Goal: Information Seeking & Learning: Learn about a topic

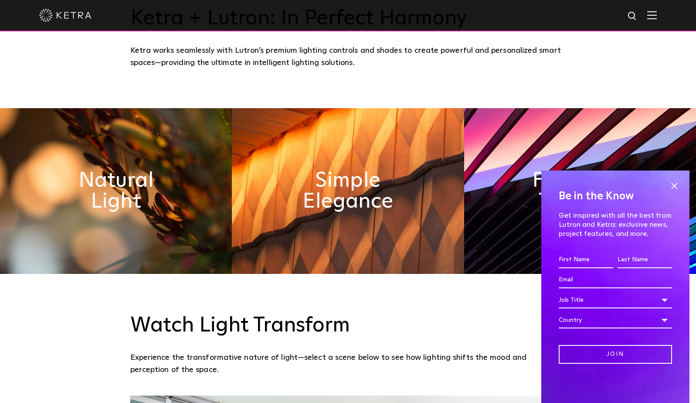
scroll to position [436, 0]
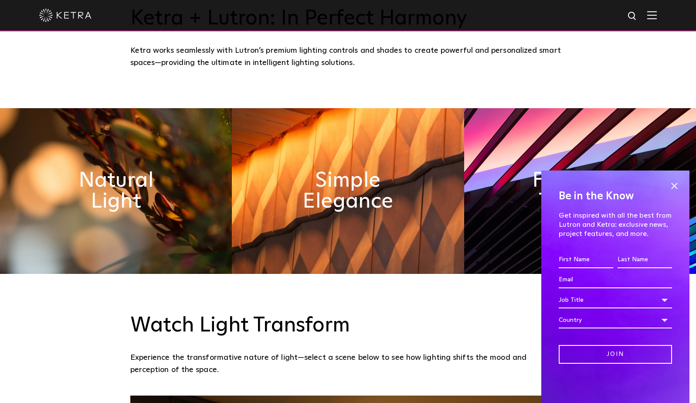
click at [674, 186] on span at bounding box center [673, 185] width 13 height 13
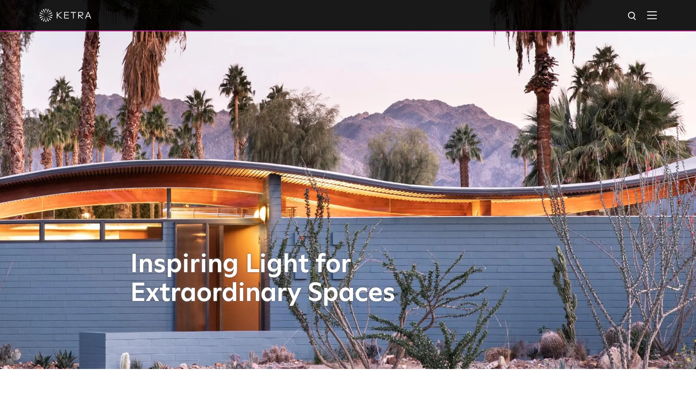
scroll to position [0, 0]
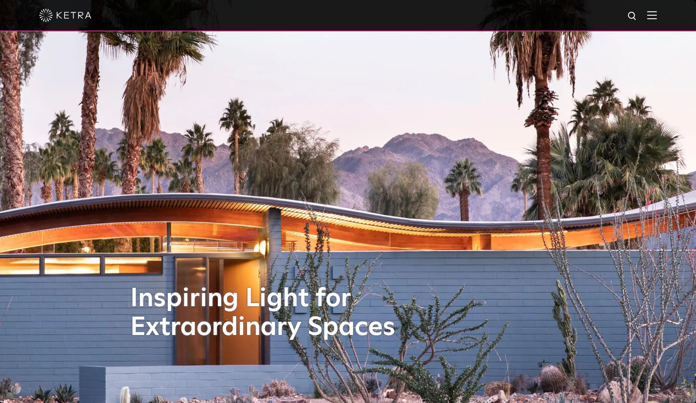
click at [647, 17] on div at bounding box center [347, 15] width 617 height 30
click at [653, 15] on div at bounding box center [347, 15] width 617 height 30
click at [663, 14] on div at bounding box center [348, 15] width 696 height 31
click at [656, 20] on div at bounding box center [348, 15] width 696 height 31
click at [657, 16] on img at bounding box center [652, 15] width 10 height 8
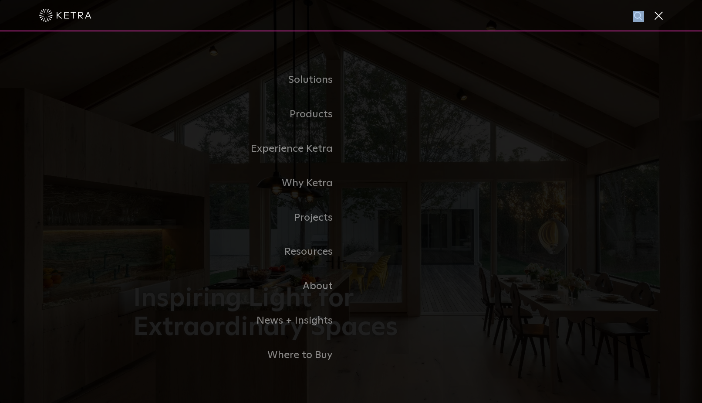
click at [0, 0] on link "Residential Products" at bounding box center [0, 0] width 0 height 0
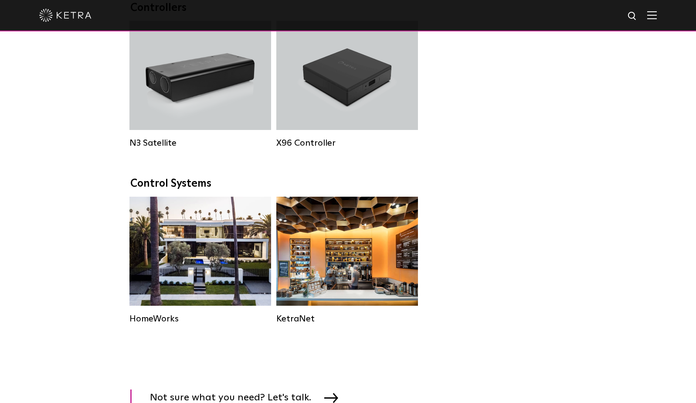
scroll to position [1089, 0]
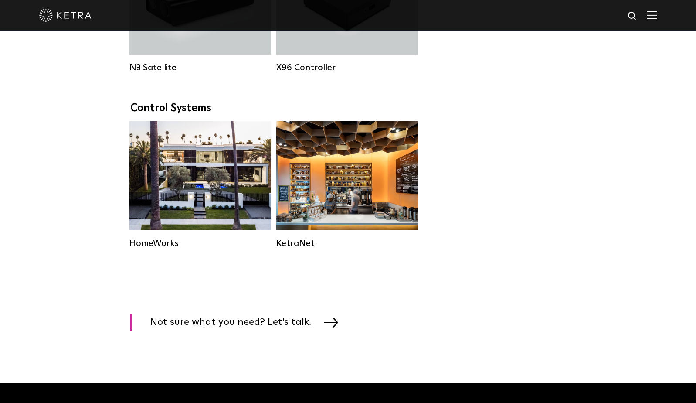
click at [216, 218] on div "Residential Solution" at bounding box center [200, 175] width 142 height 109
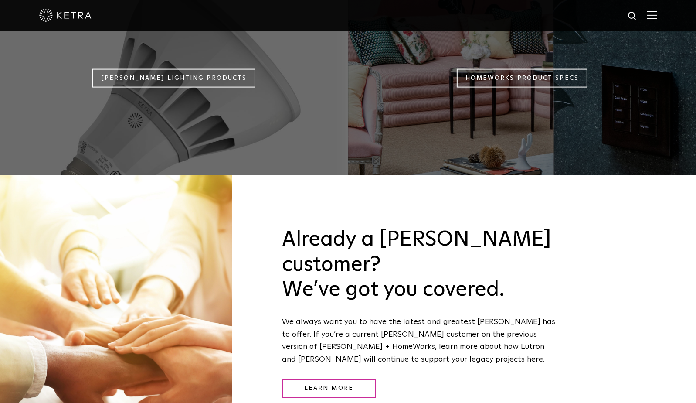
scroll to position [828, 0]
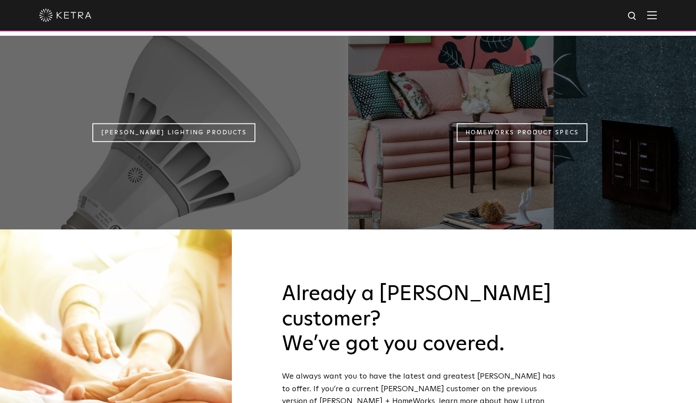
click at [204, 123] on link "[PERSON_NAME] Lighting Products" at bounding box center [173, 132] width 163 height 19
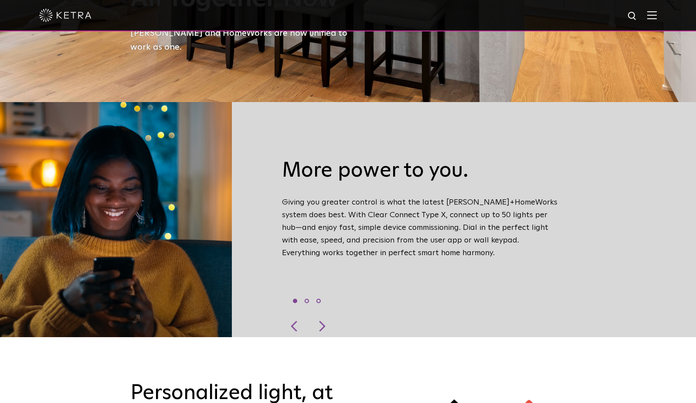
scroll to position [305, 0]
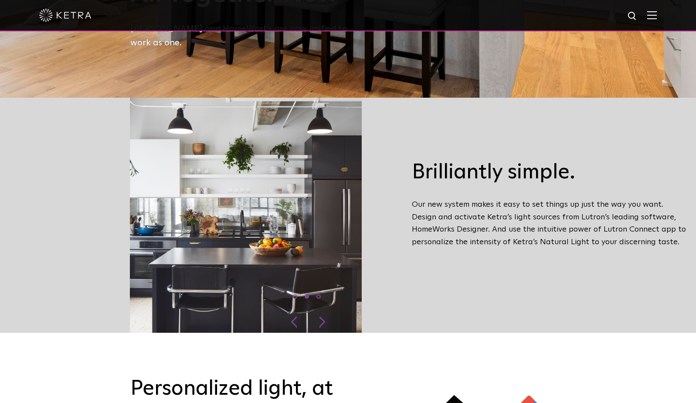
drag, startPoint x: 235, startPoint y: 216, endPoint x: 697, endPoint y: 179, distance: 463.7
click at [678, 183] on div "Brilliantly simple. Our new system makes it easy to set things up just the way …" at bounding box center [477, 214] width 453 height 197
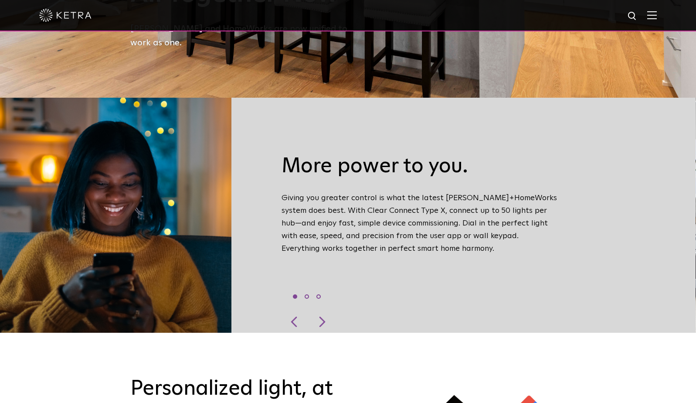
drag, startPoint x: 558, startPoint y: 234, endPoint x: 286, endPoint y: 230, distance: 271.9
click at [355, 234] on div "More power to you. Giving you greater control is what the latest Ketra+HomeWork…" at bounding box center [420, 215] width 291 height 210
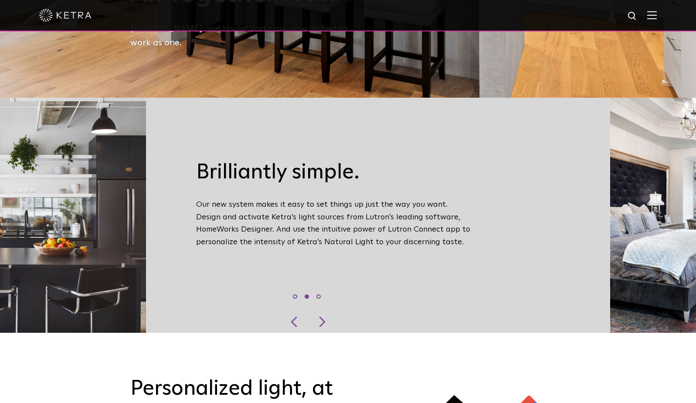
drag, startPoint x: 589, startPoint y: 234, endPoint x: 258, endPoint y: 247, distance: 331.4
click at [358, 245] on div "Brilliantly simple. Our new system makes it easy to set things up just the way …" at bounding box center [262, 215] width 696 height 235
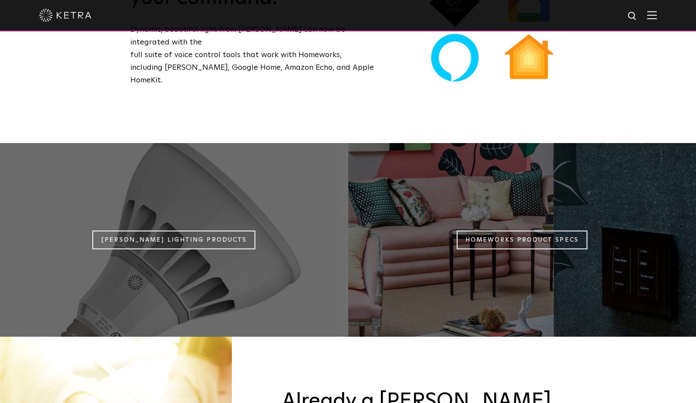
scroll to position [784, 0]
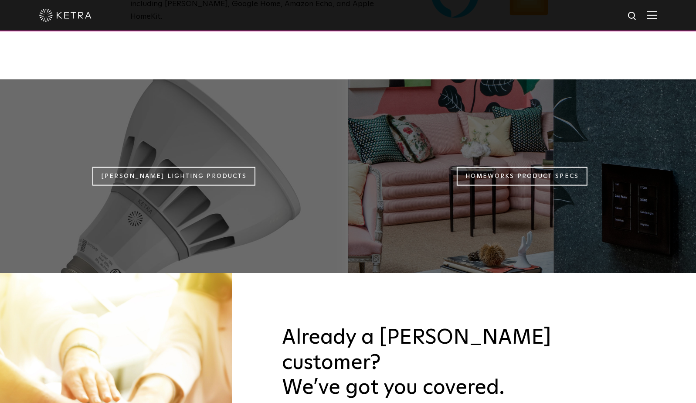
click at [506, 167] on link "Homeworks Product Specs" at bounding box center [522, 176] width 131 height 19
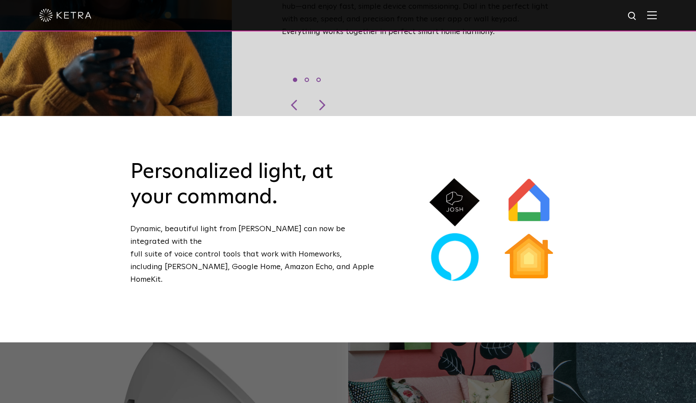
scroll to position [376, 0]
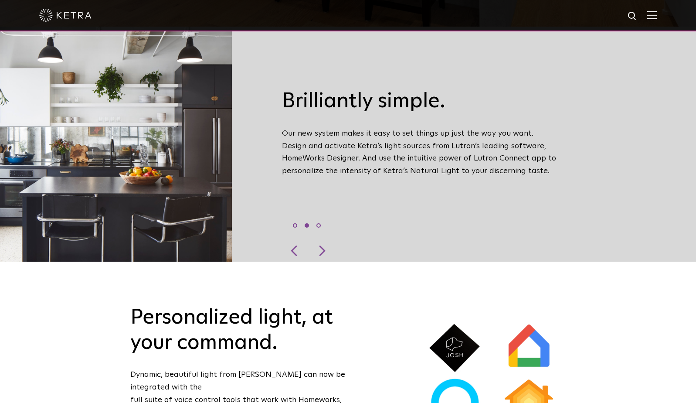
click at [657, 17] on img at bounding box center [652, 15] width 10 height 8
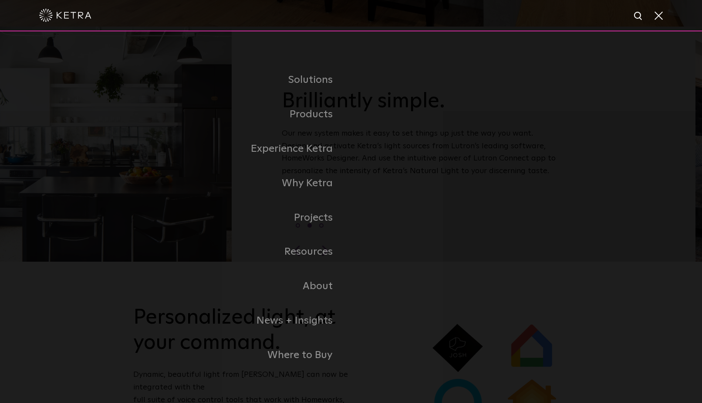
click at [0, 0] on link "Residential Products" at bounding box center [0, 0] width 0 height 0
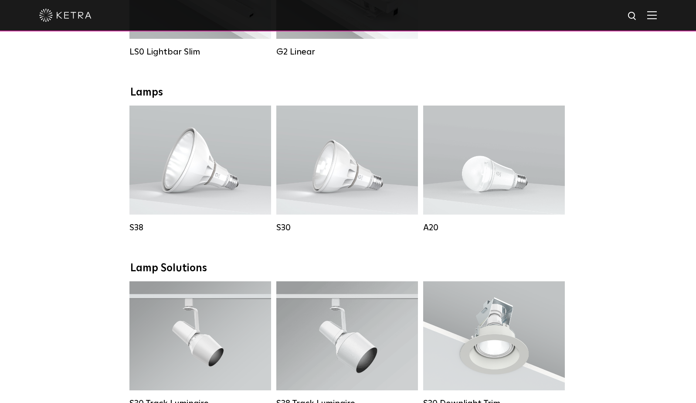
scroll to position [392, 0]
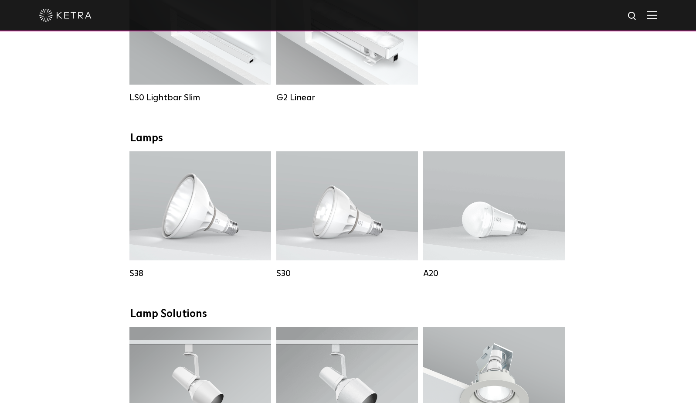
click at [154, 145] on div "Lamps" at bounding box center [348, 138] width 436 height 13
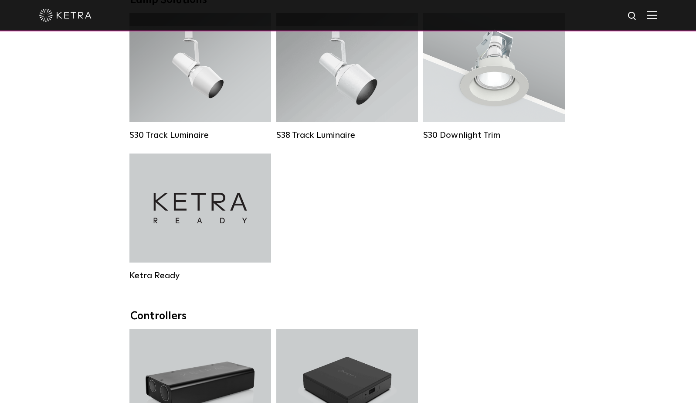
scroll to position [784, 0]
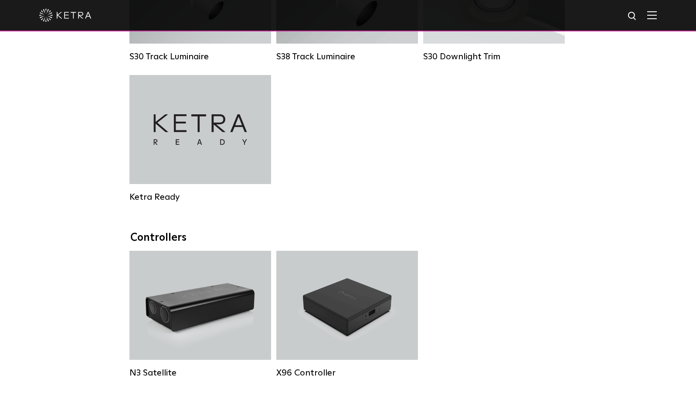
click at [219, 169] on div "Ketra Ready" at bounding box center [200, 129] width 142 height 109
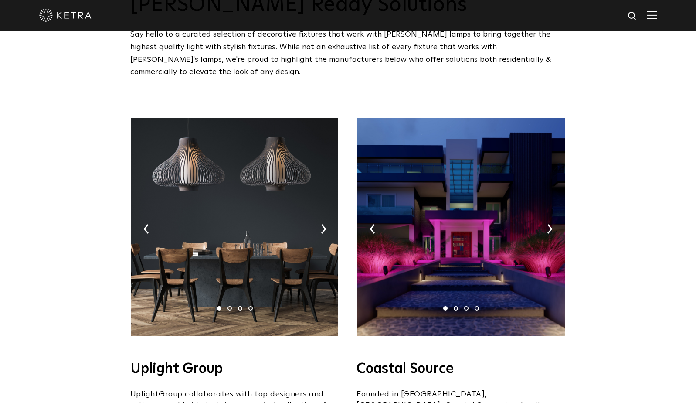
scroll to position [87, 0]
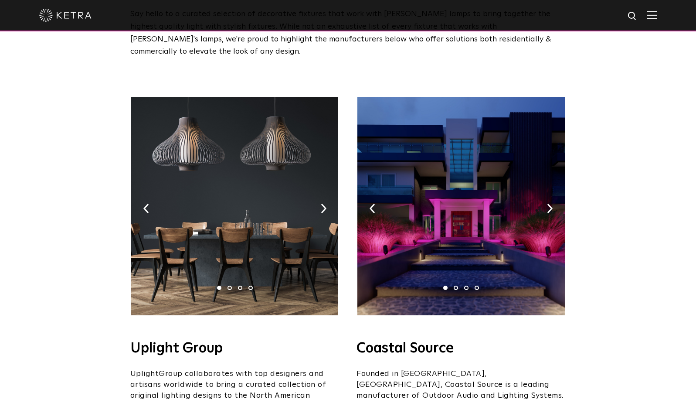
click at [552, 196] on img at bounding box center [460, 206] width 207 height 218
click at [552, 203] on img at bounding box center [550, 208] width 6 height 10
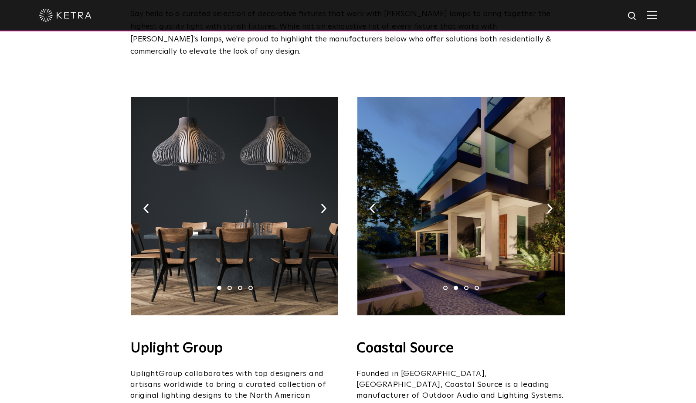
click at [552, 203] on img at bounding box center [550, 208] width 6 height 10
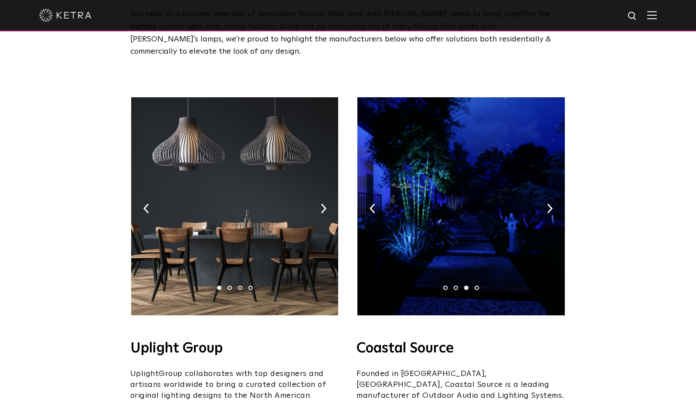
click at [552, 203] on img at bounding box center [550, 208] width 6 height 10
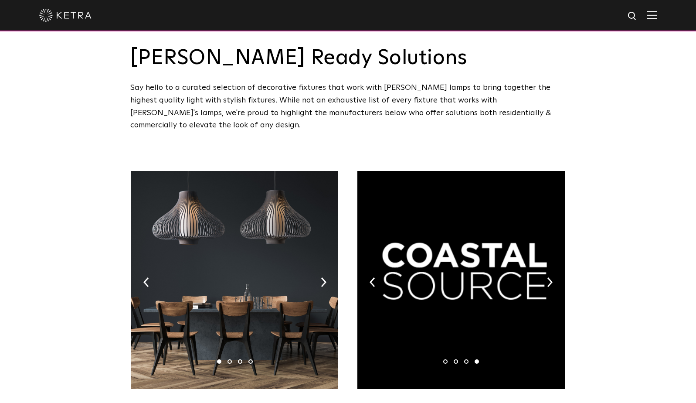
scroll to position [0, 0]
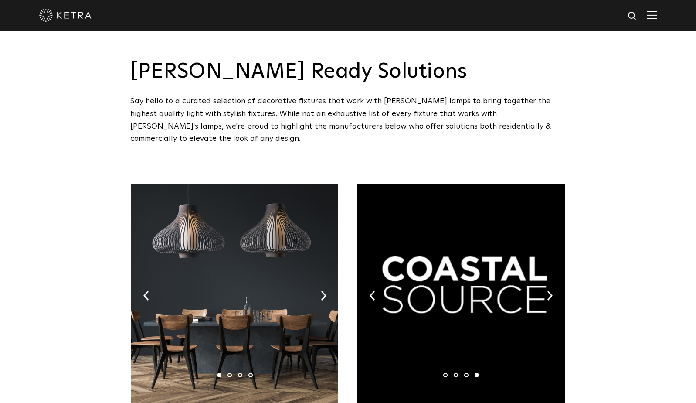
click at [63, 17] on img at bounding box center [65, 15] width 52 height 13
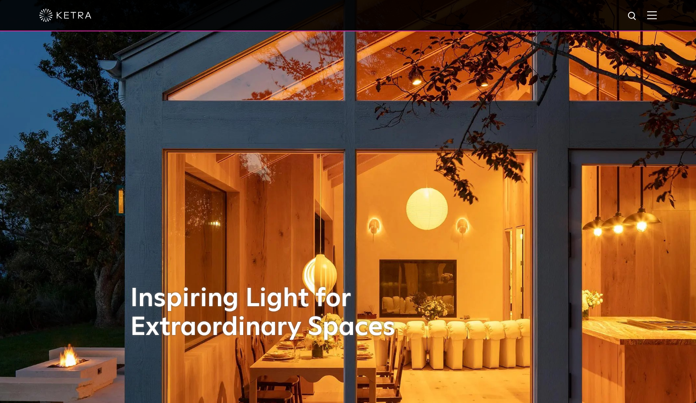
click at [655, 25] on div at bounding box center [347, 15] width 617 height 30
click at [657, 20] on div at bounding box center [347, 15] width 617 height 30
click at [657, 11] on img at bounding box center [652, 15] width 10 height 8
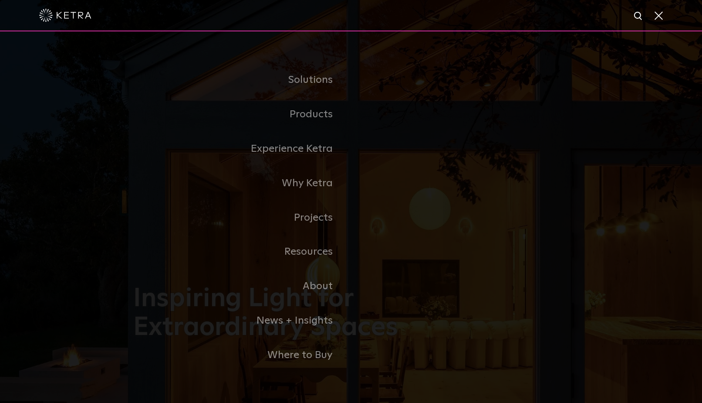
click at [0, 0] on link "Commercial Products" at bounding box center [0, 0] width 0 height 0
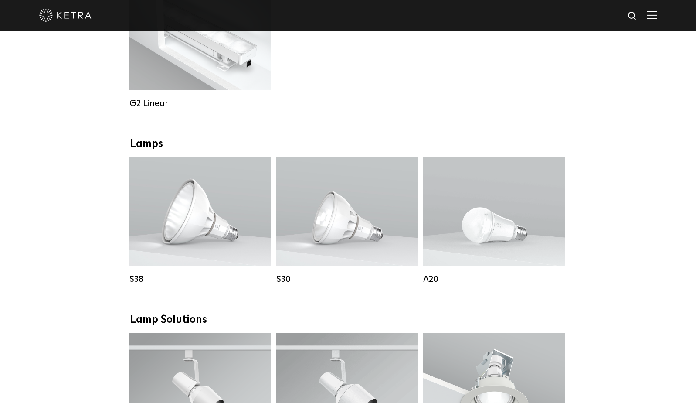
scroll to position [436, 0]
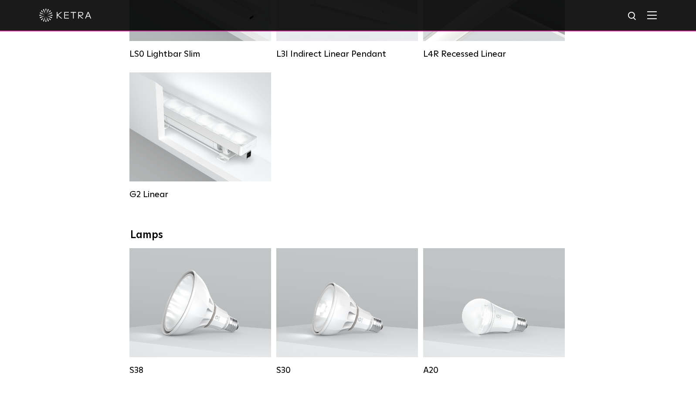
click at [655, 17] on img at bounding box center [652, 15] width 10 height 8
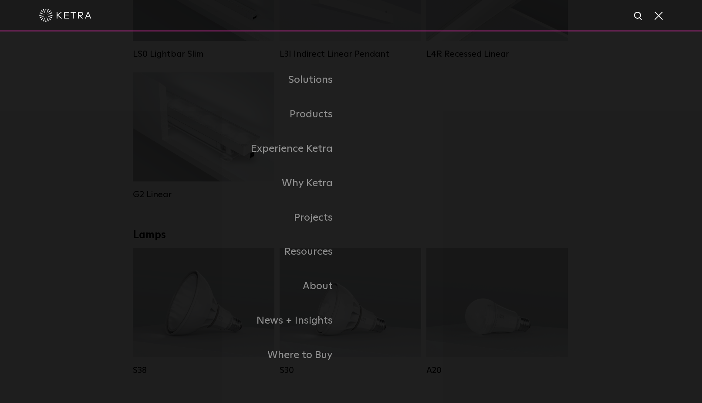
click at [0, 0] on link "Residential Products" at bounding box center [0, 0] width 0 height 0
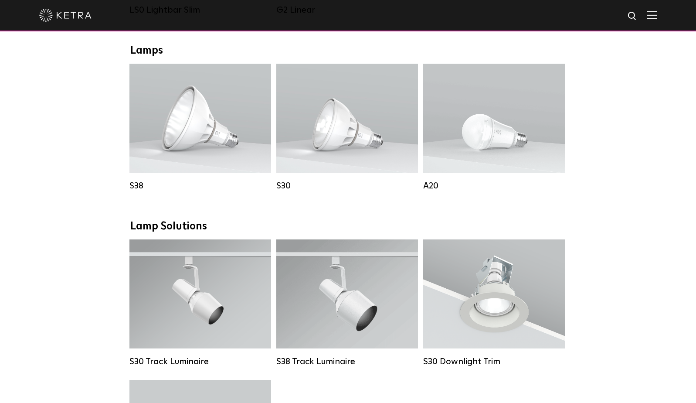
scroll to position [479, 0]
click at [489, 168] on div "Lumen Output: 600 / 800 Colors: White / Black Base Type: E26 Edison Base / GU24…" at bounding box center [494, 118] width 142 height 109
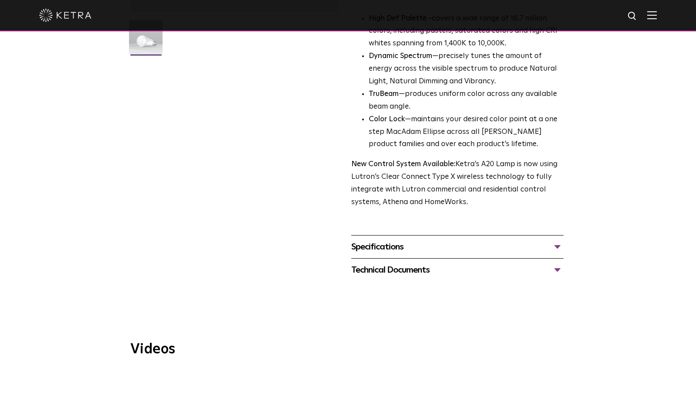
scroll to position [261, 0]
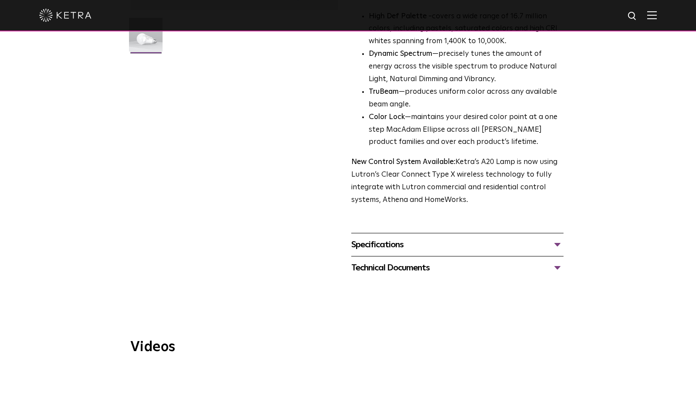
click at [447, 237] on div "Specifications" at bounding box center [457, 244] width 212 height 14
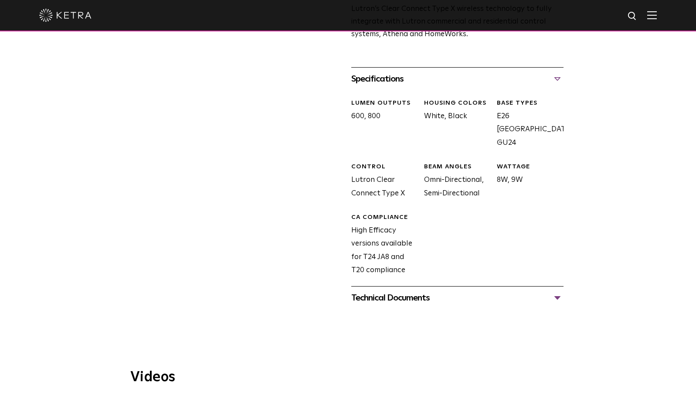
scroll to position [436, 0]
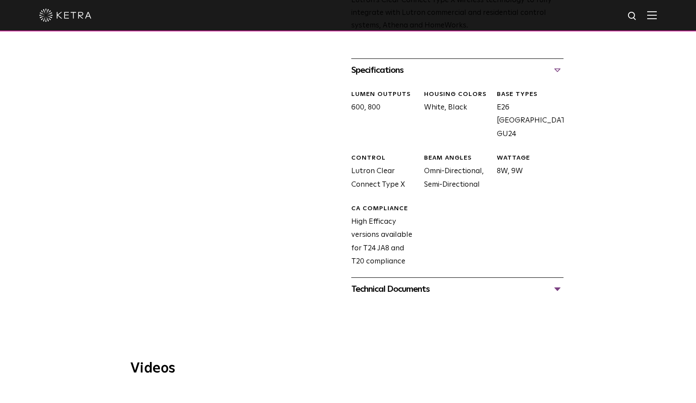
click at [385, 282] on div "Technical Documents" at bounding box center [457, 289] width 212 height 14
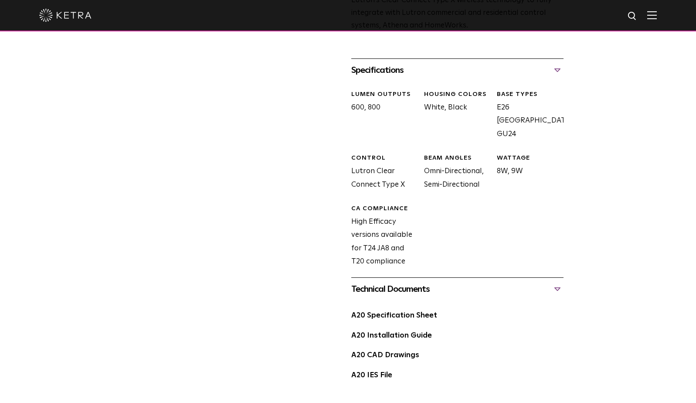
click at [392, 312] on link "A20 Specification Sheet" at bounding box center [394, 315] width 86 height 7
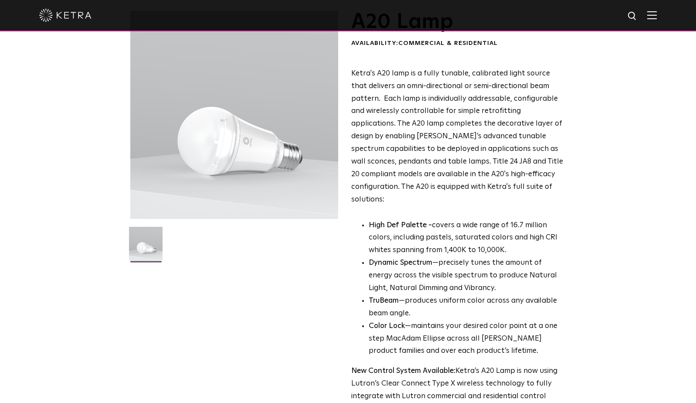
scroll to position [44, 0]
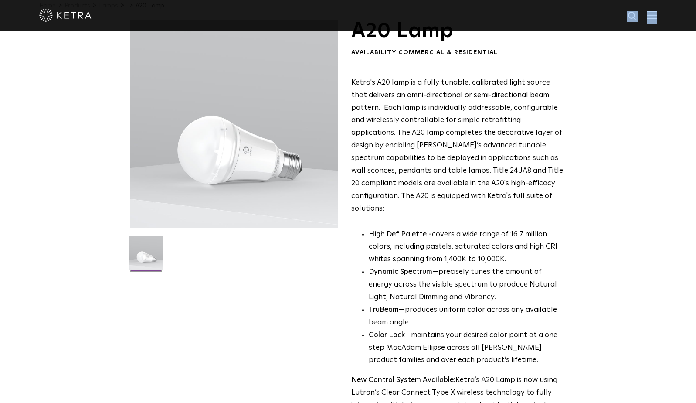
click at [663, 14] on div at bounding box center [348, 15] width 696 height 31
drag, startPoint x: 663, startPoint y: 14, endPoint x: 659, endPoint y: 17, distance: 5.2
click at [657, 17] on img at bounding box center [652, 15] width 10 height 8
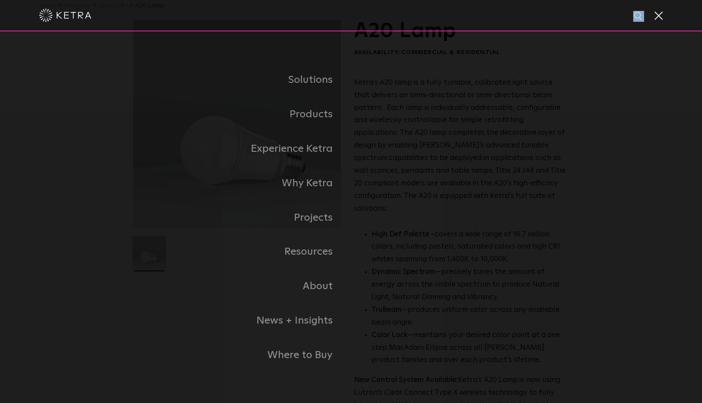
click at [0, 0] on link "Residential Products" at bounding box center [0, 0] width 0 height 0
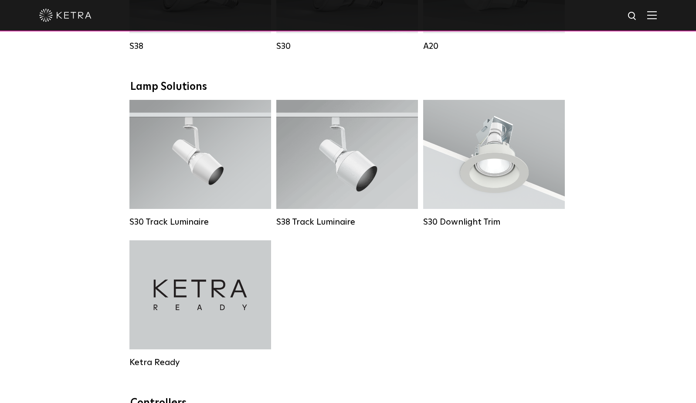
scroll to position [610, 0]
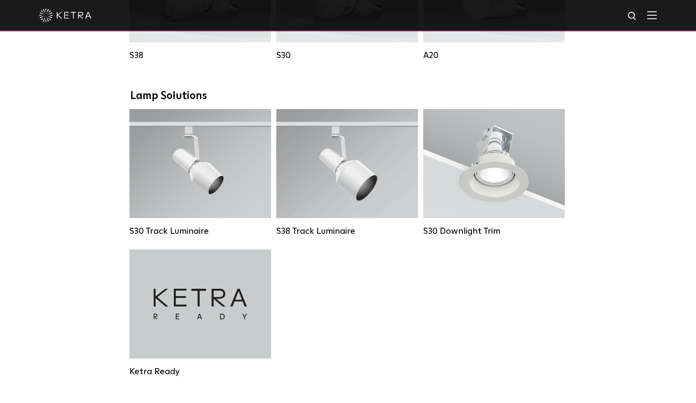
click at [534, 204] on div "S30 Downlight Trim" at bounding box center [494, 163] width 142 height 109
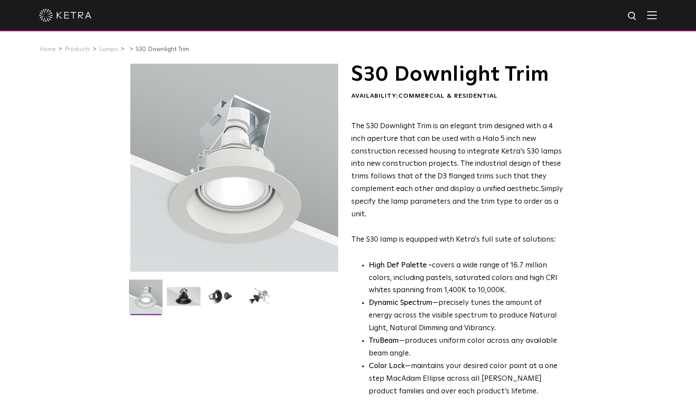
click at [228, 299] on img at bounding box center [222, 299] width 34 height 25
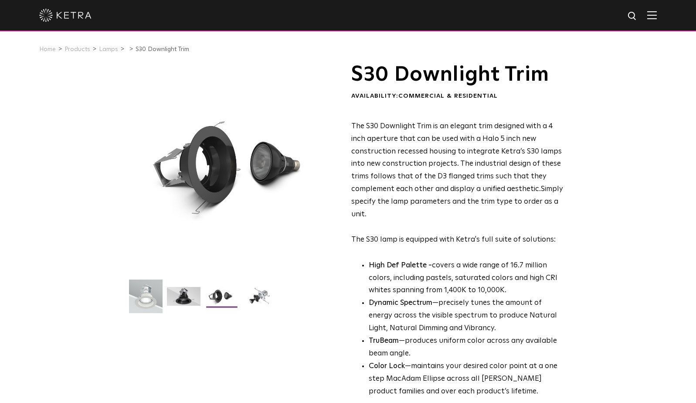
click at [264, 298] on img at bounding box center [260, 299] width 34 height 25
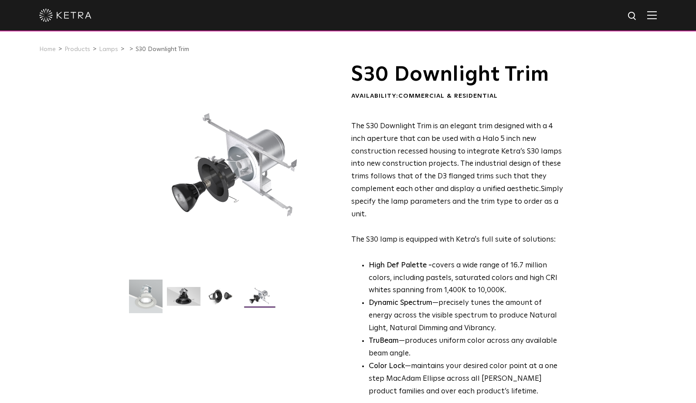
click at [226, 298] on img at bounding box center [222, 299] width 34 height 25
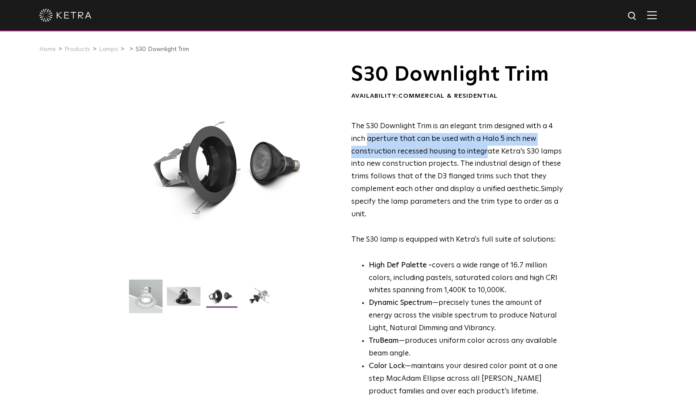
drag, startPoint x: 394, startPoint y: 135, endPoint x: 483, endPoint y: 152, distance: 90.9
click at [483, 152] on span "The S30 Downlight Trim is an elegant trim designed with a 4 inch aperture that …" at bounding box center [456, 157] width 210 height 70
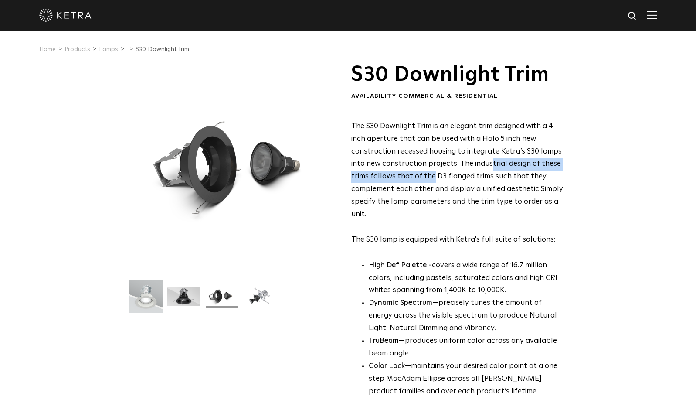
drag, startPoint x: 431, startPoint y: 173, endPoint x: 486, endPoint y: 162, distance: 55.5
click at [487, 162] on span "The S30 Downlight Trim is an elegant trim designed with a 4 inch aperture that …" at bounding box center [456, 157] width 210 height 70
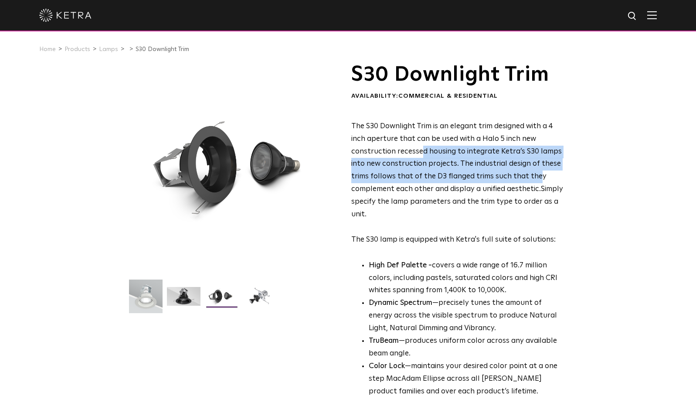
drag, startPoint x: 421, startPoint y: 153, endPoint x: 533, endPoint y: 173, distance: 113.7
click at [535, 173] on span "The S30 Downlight Trim is an elegant trim designed with a 4 inch aperture that …" at bounding box center [456, 157] width 210 height 70
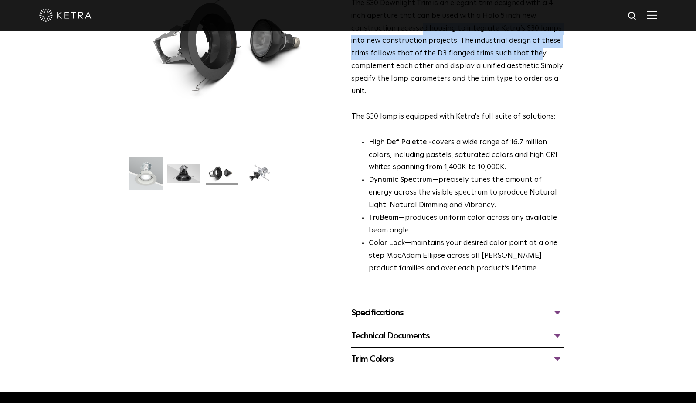
scroll to position [131, 0]
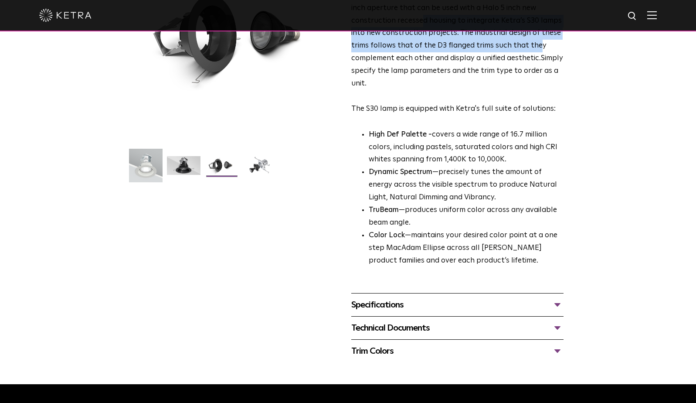
click at [247, 172] on img at bounding box center [260, 168] width 34 height 25
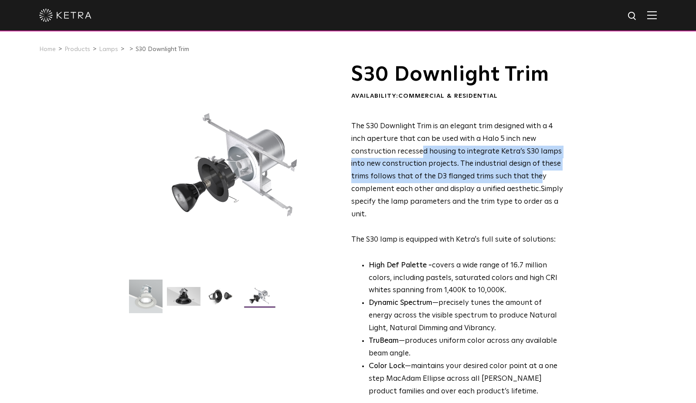
scroll to position [0, 0]
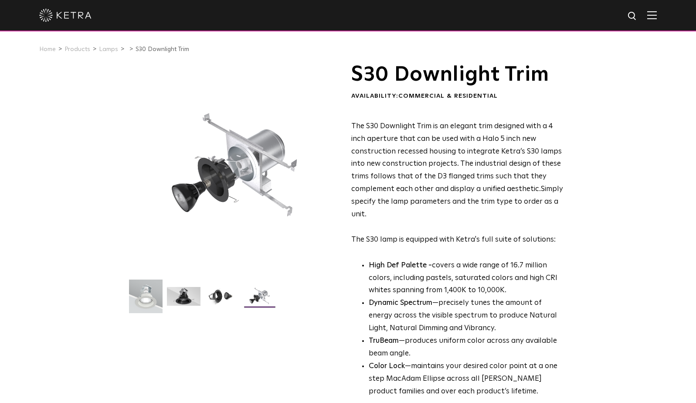
click at [664, 16] on div at bounding box center [348, 15] width 696 height 31
click at [657, 19] on img at bounding box center [652, 15] width 10 height 8
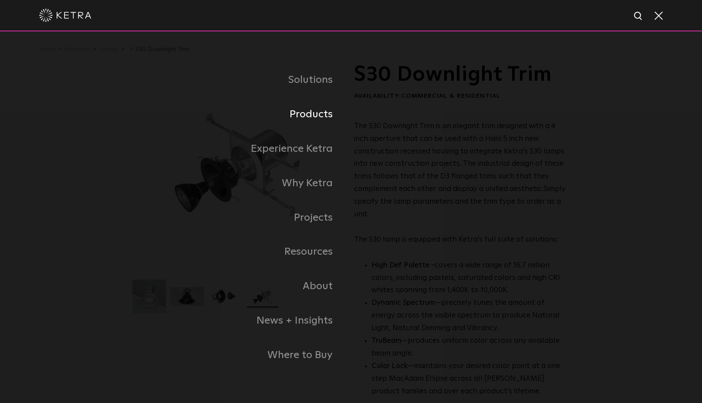
click at [326, 116] on link "Products" at bounding box center [242, 114] width 218 height 34
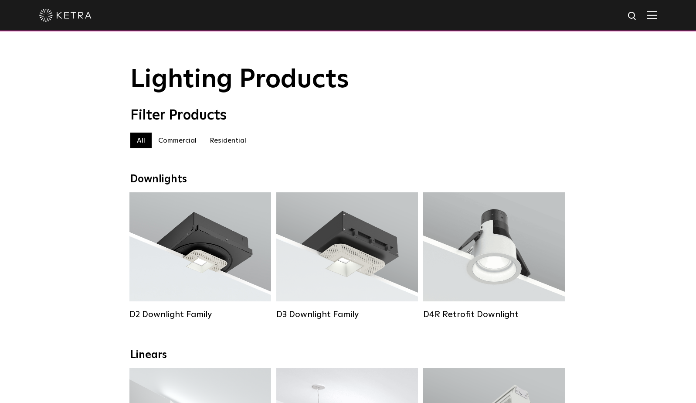
click at [541, 291] on div "Lumen Output: 800 Colors: White / Black Beam Angles: 15° / 25° / 40° / 60° Watt…" at bounding box center [494, 246] width 142 height 109
click at [511, 283] on div "Lumen Output: 800 Colors: White / Black Beam Angles: 15° / 25° / 40° / 60° Watt…" at bounding box center [494, 246] width 142 height 109
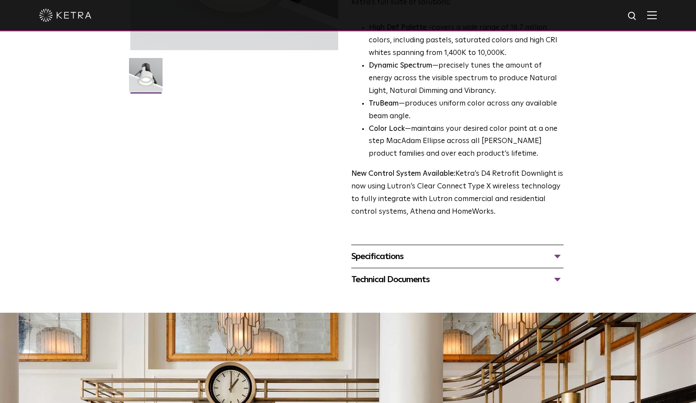
scroll to position [305, 0]
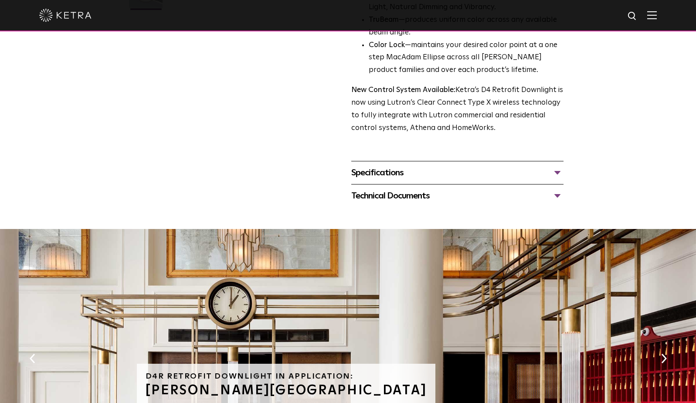
click at [412, 198] on div "Technical Documents" at bounding box center [457, 196] width 212 height 14
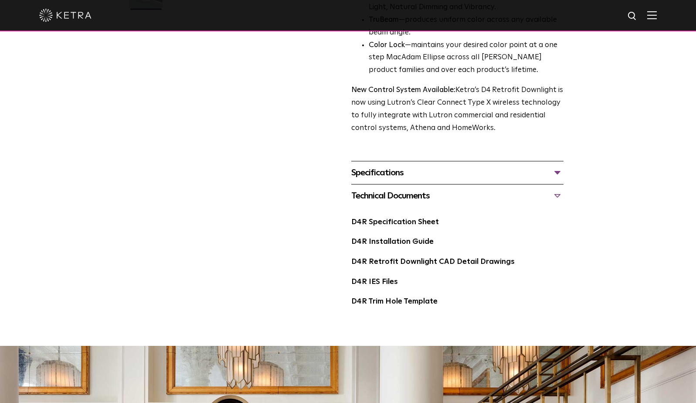
click at [406, 223] on link "D4R Specification Sheet" at bounding box center [395, 221] width 88 height 7
